Goal: Transaction & Acquisition: Book appointment/travel/reservation

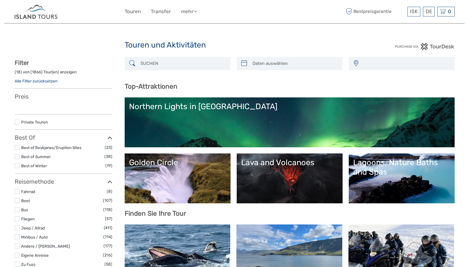
select select
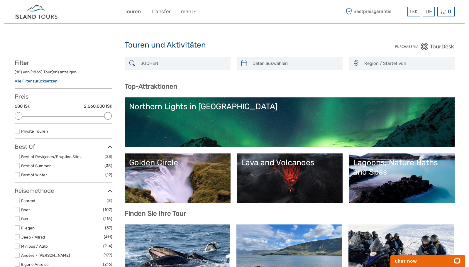
click at [177, 64] on input "search" at bounding box center [183, 63] width 90 height 10
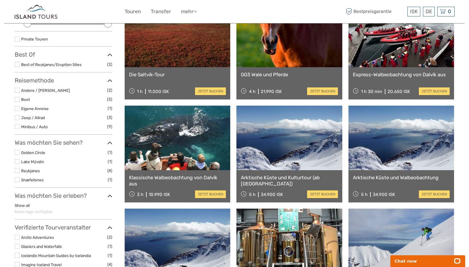
scroll to position [4, 0]
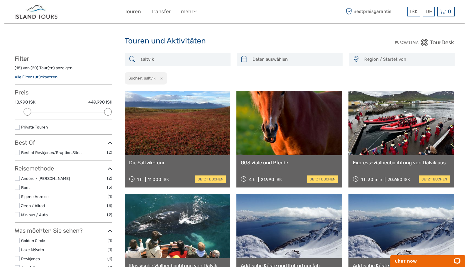
type input "saltvik"
click at [172, 114] on link at bounding box center [178, 123] width 106 height 65
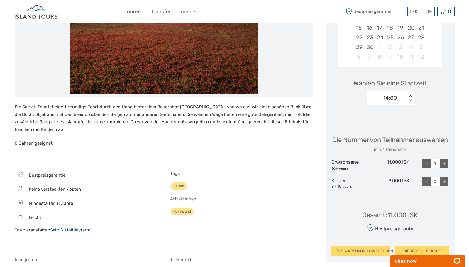
scroll to position [264, 0]
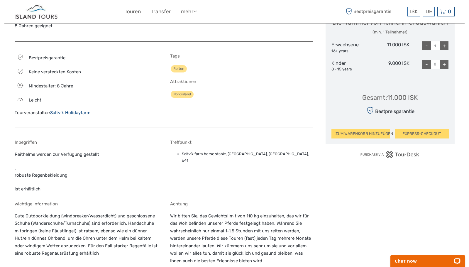
click at [77, 111] on link "Saltvík Holidayfarm" at bounding box center [70, 112] width 40 height 5
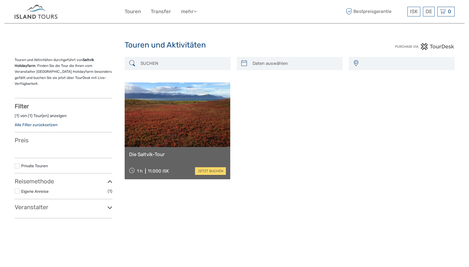
select select
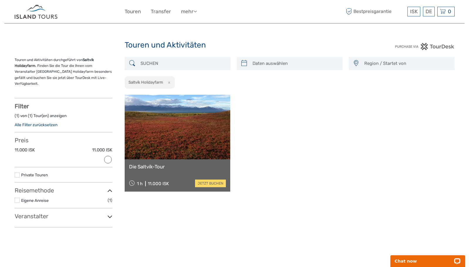
click at [50, 13] on img at bounding box center [36, 11] width 43 height 14
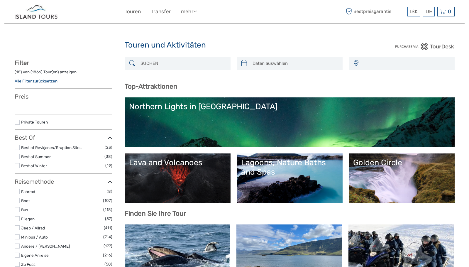
select select
